Goal: Check status

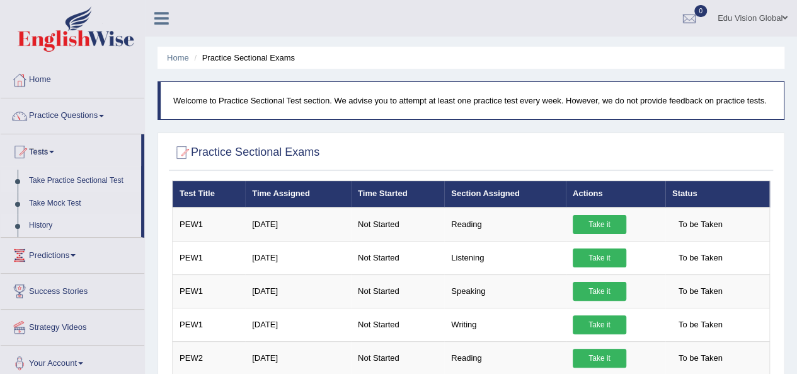
click at [48, 219] on link "History" at bounding box center [82, 225] width 118 height 23
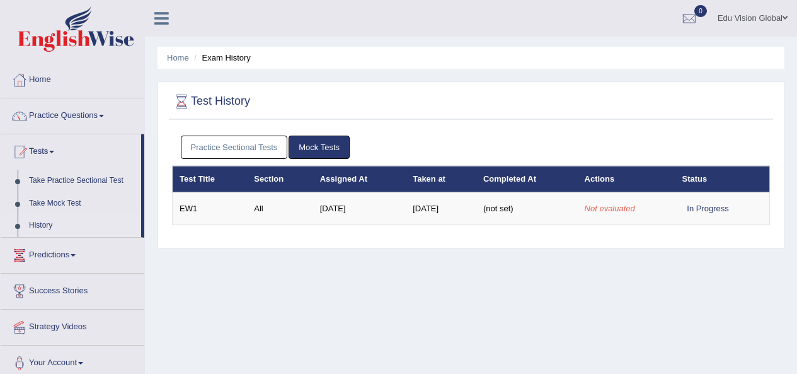
click at [224, 204] on td "EW1" at bounding box center [210, 208] width 75 height 33
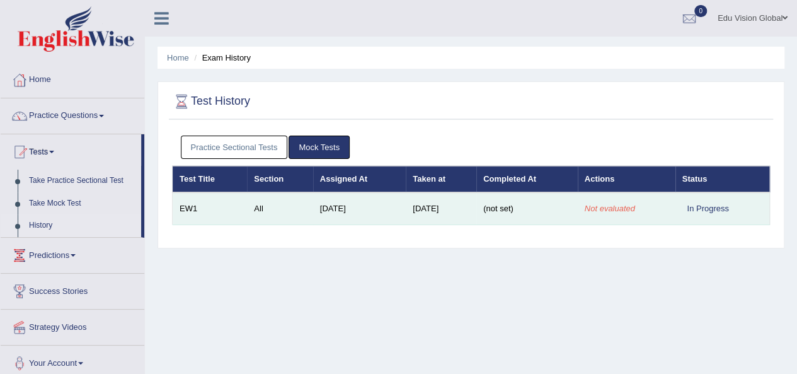
click at [286, 195] on td "All" at bounding box center [280, 208] width 66 height 33
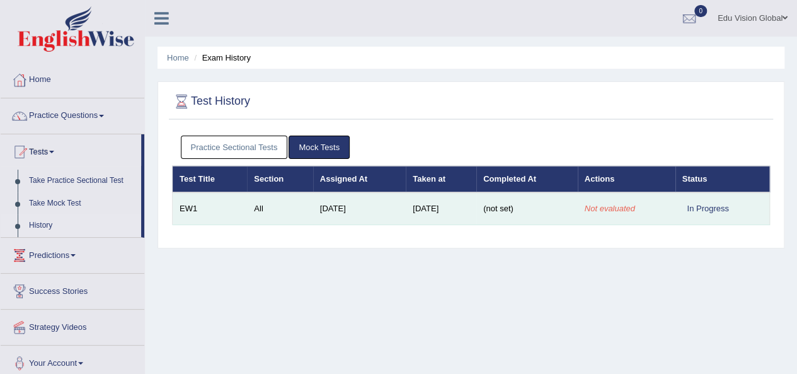
click at [287, 195] on td "All" at bounding box center [280, 208] width 66 height 33
click at [291, 207] on td "All" at bounding box center [280, 208] width 66 height 33
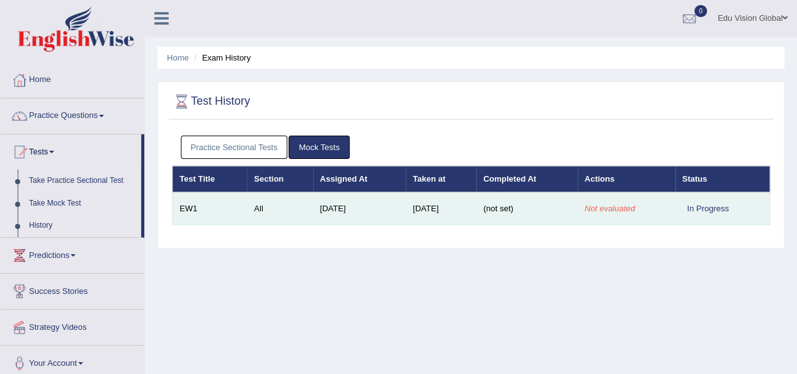
click at [291, 207] on td "All" at bounding box center [280, 208] width 66 height 33
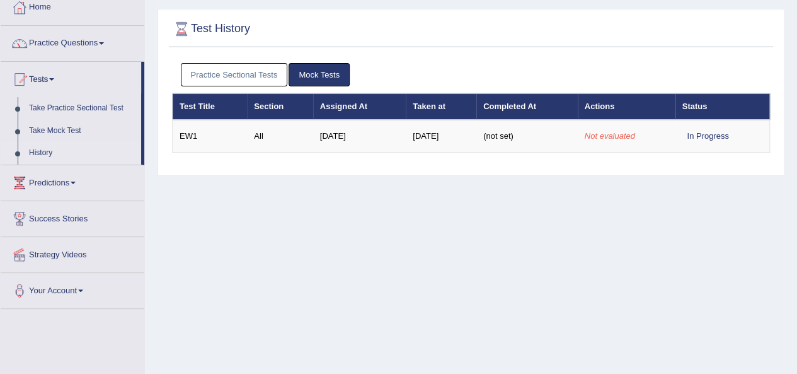
scroll to position [72, 0]
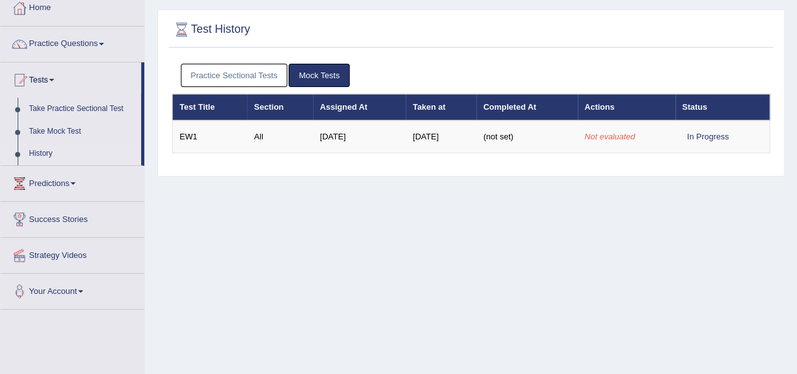
click at [558, 91] on div "Practice Sectional Tests Mock Tests" at bounding box center [471, 75] width 598 height 37
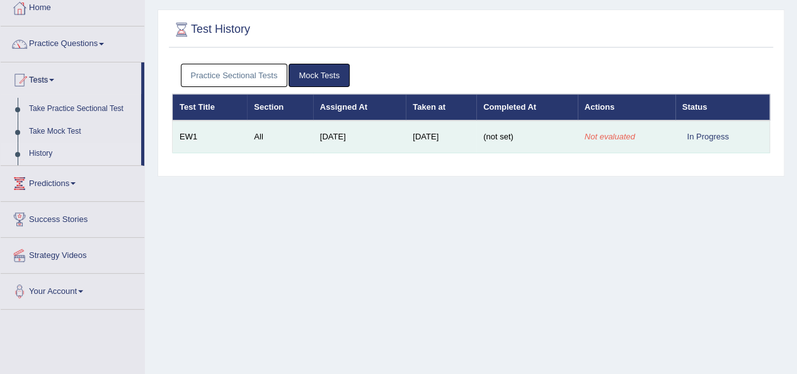
click at [528, 139] on td "(not set)" at bounding box center [526, 136] width 101 height 33
click at [630, 134] on em "Not evaluated" at bounding box center [610, 136] width 50 height 9
click at [204, 120] on td "EW1" at bounding box center [210, 136] width 75 height 33
click at [203, 127] on td "EW1" at bounding box center [210, 136] width 75 height 33
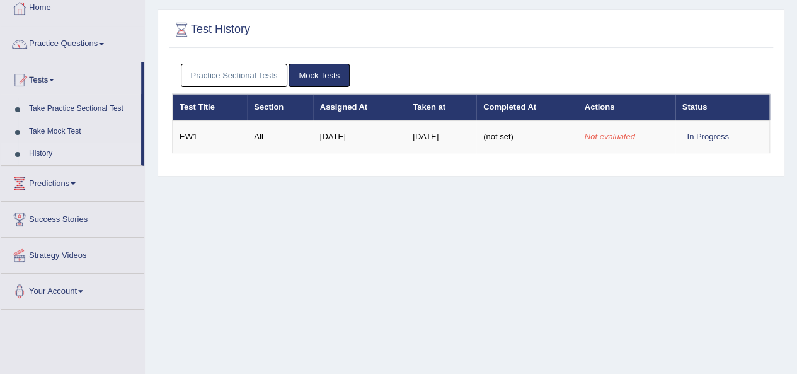
click at [336, 74] on link "Mock Tests" at bounding box center [319, 75] width 61 height 23
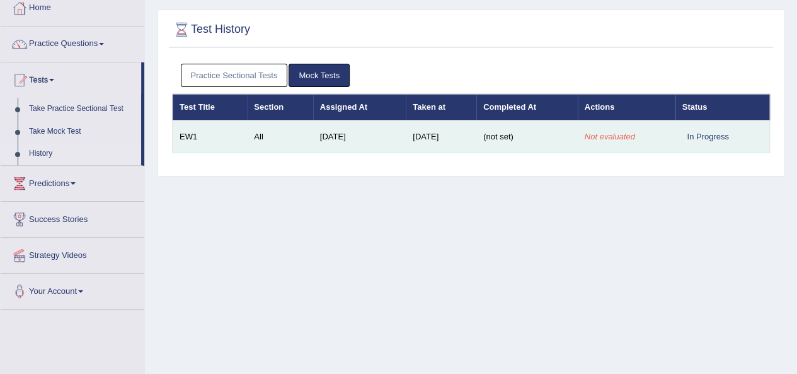
click at [698, 122] on td "In Progress" at bounding box center [723, 136] width 95 height 33
click at [642, 141] on td "Not evaluated" at bounding box center [627, 136] width 98 height 33
